Goal: Navigation & Orientation: Find specific page/section

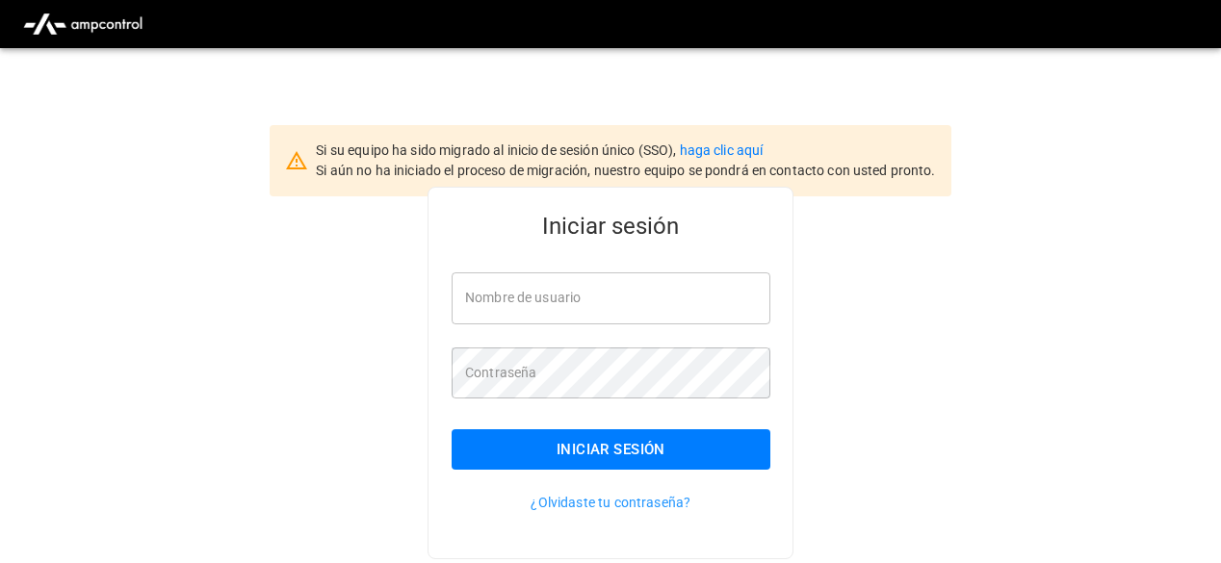
type input "**********"
click at [544, 455] on button "Iniciar sesión" at bounding box center [611, 449] width 319 height 40
